Goal: Communication & Community: Answer question/provide support

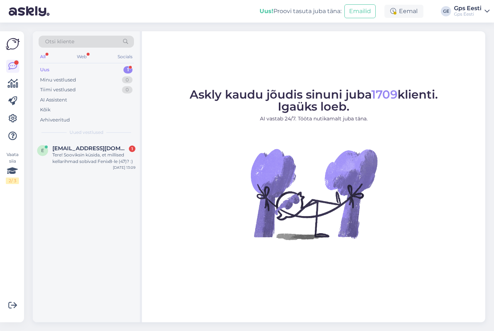
drag, startPoint x: 107, startPoint y: 156, endPoint x: 132, endPoint y: 180, distance: 35.3
click at [107, 156] on div "Tere! Sooviksin küsida, et millised kellarihmad sobivad Fenix8-le (47)? :)" at bounding box center [93, 158] width 83 height 13
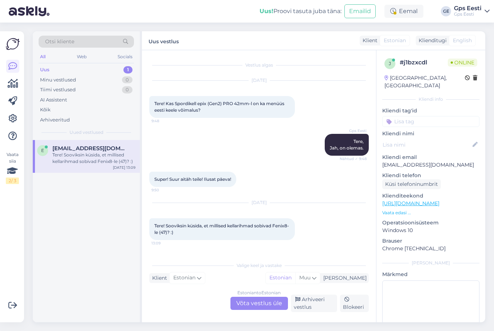
click at [258, 302] on div "Estonian to Estonian Võta vestlus üle" at bounding box center [259, 303] width 58 height 13
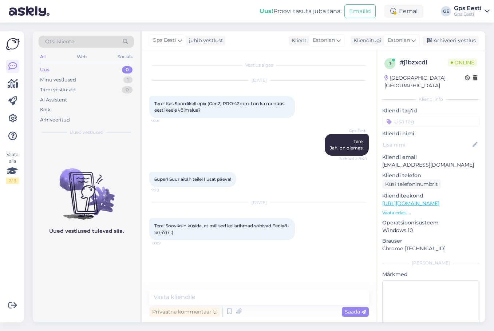
click at [412, 200] on link "[URL][DOMAIN_NAME]" at bounding box center [410, 203] width 57 height 7
click at [225, 291] on textarea at bounding box center [258, 297] width 219 height 15
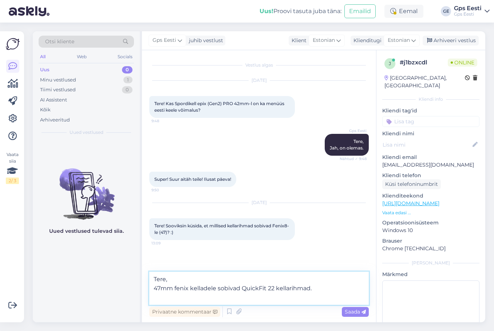
click at [200, 298] on textarea "Tere, 47mm fenix kelladele sobivad QuickFit 22 kellarihmad." at bounding box center [258, 288] width 219 height 33
paste textarea "[URL][DOMAIN_NAME]"
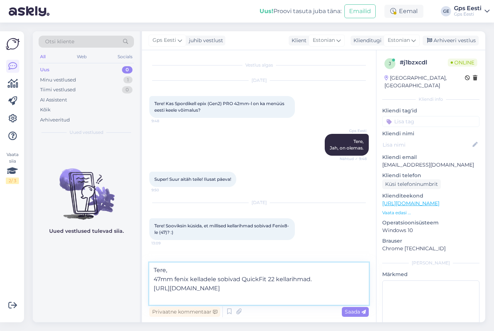
drag, startPoint x: 319, startPoint y: 288, endPoint x: 400, endPoint y: 290, distance: 80.8
click at [400, 290] on div "Vestlus algas [DATE] Tere! Kas Spordikell epix (Gen2) PRO 42mm-l on ka menüüs e…" at bounding box center [313, 186] width 343 height 272
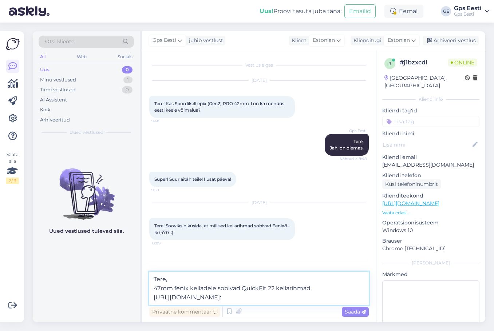
type textarea "Tere, 47mm fenix kelladele sobivad QuickFit 22 kellarihmad. [URL][DOMAIN_NAME]"
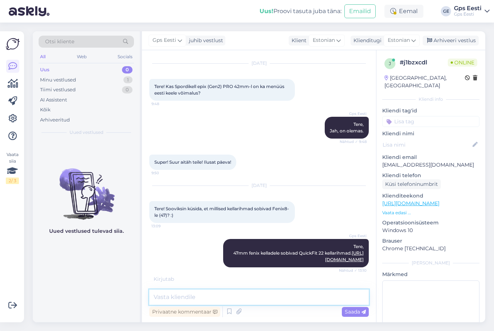
scroll to position [41, 0]
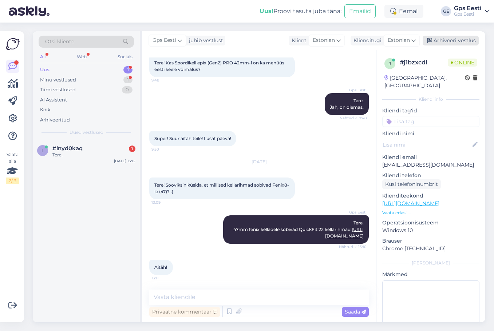
click at [438, 40] on div "Arhiveeri vestlus" at bounding box center [451, 41] width 56 height 10
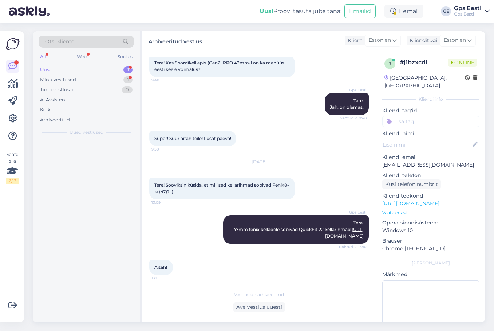
scroll to position [43, 0]
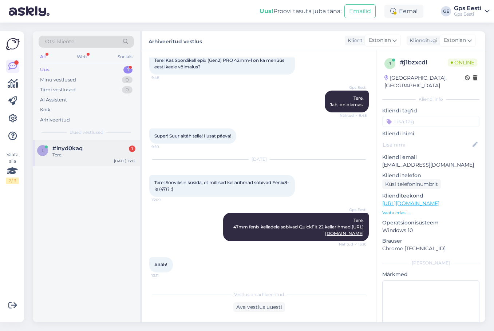
click at [83, 146] on div "#lnyd0kaq 1" at bounding box center [93, 148] width 83 height 7
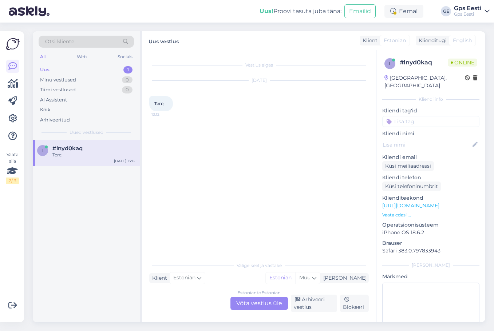
click at [251, 302] on div "Estonian to Estonian Võta vestlus üle" at bounding box center [259, 303] width 58 height 13
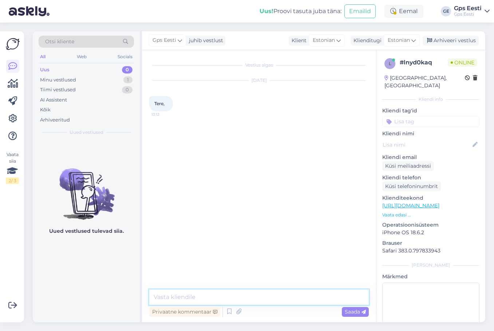
click at [251, 302] on textarea at bounding box center [258, 297] width 219 height 15
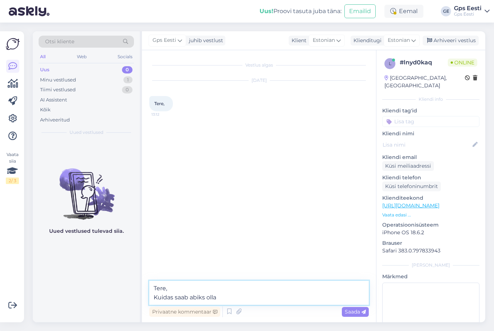
type textarea "Tere, [PERSON_NAME] saab abiks olla?"
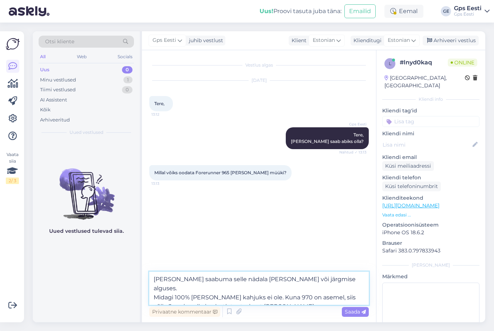
type textarea "[PERSON_NAME] saabuma selle nädala [PERSON_NAME] või järgmise alguses. Midagi 1…"
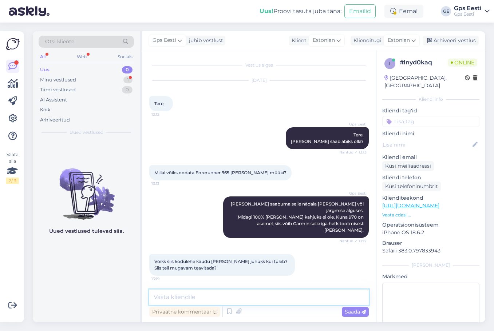
click at [224, 296] on textarea at bounding box center [258, 297] width 219 height 15
click at [241, 294] on textarea at bounding box center [258, 297] width 219 height 15
type textarea "Jah, kui kodulehel emaili sisesate siis saate teavituse [PERSON_NAME]."
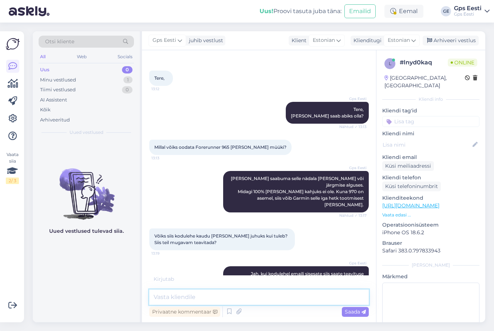
scroll to position [57, 0]
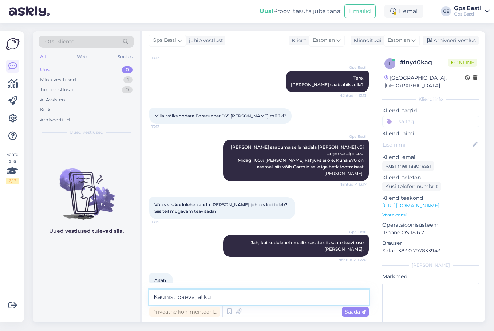
type textarea "Kaunist päeva jätku!"
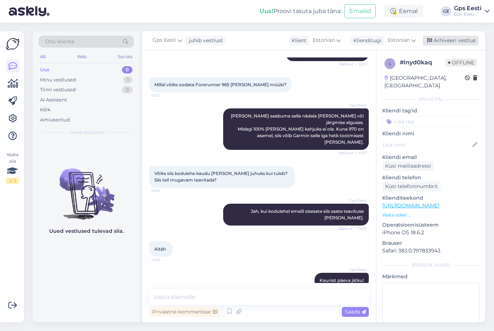
click at [444, 38] on div "Arhiveeri vestlus" at bounding box center [451, 41] width 56 height 10
